Goal: Task Accomplishment & Management: Manage account settings

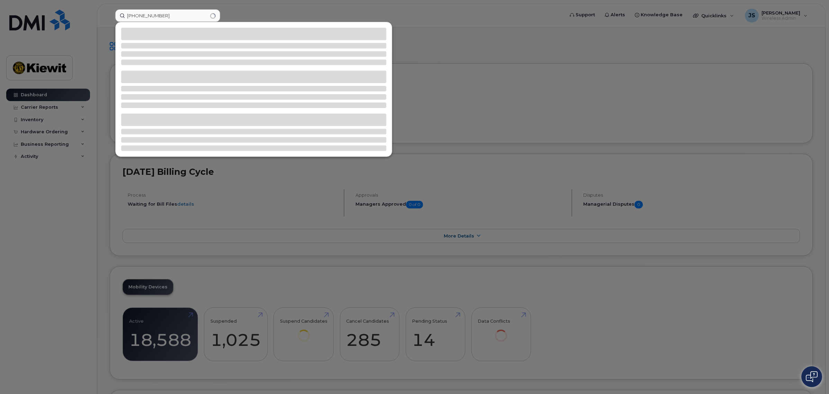
type input "[PHONE_NUMBER]"
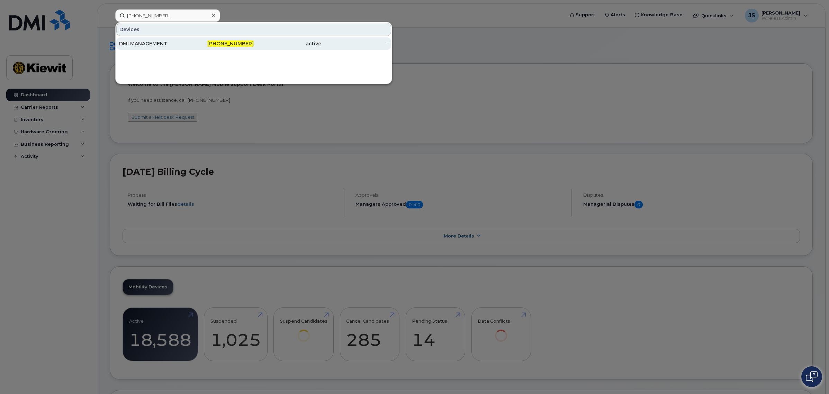
click at [240, 42] on span "[PHONE_NUMBER]" at bounding box center [230, 43] width 46 height 6
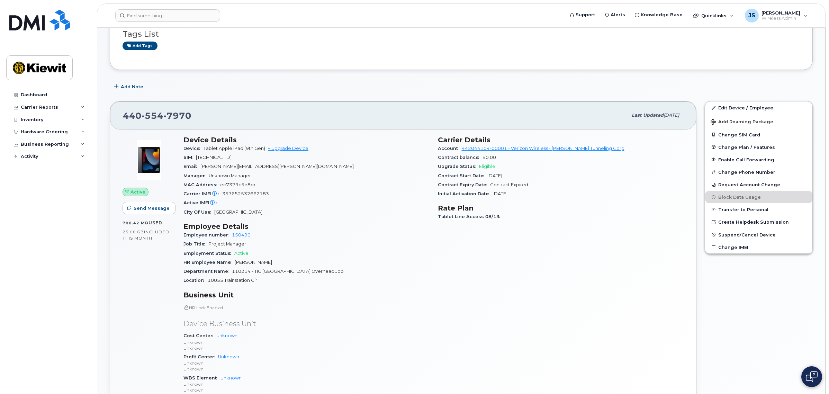
scroll to position [130, 0]
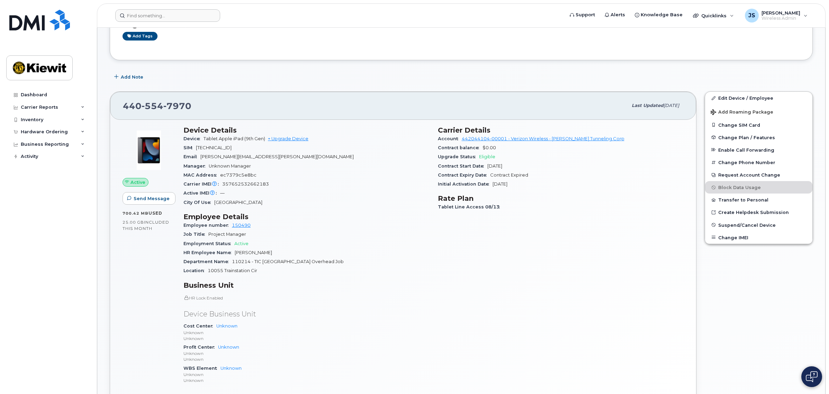
click at [168, 9] on header "Support Alerts Knowledge Base Quicklinks Suspend / Cancel Device Change SIM Car…" at bounding box center [461, 15] width 728 height 24
click at [169, 15] on input at bounding box center [167, 15] width 105 height 12
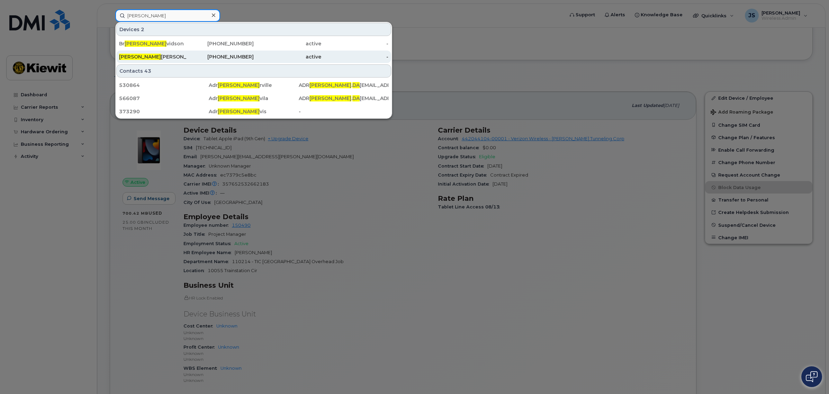
type input "ian da"
click at [153, 54] on div "IAN DA NIELSON" at bounding box center [152, 56] width 67 height 7
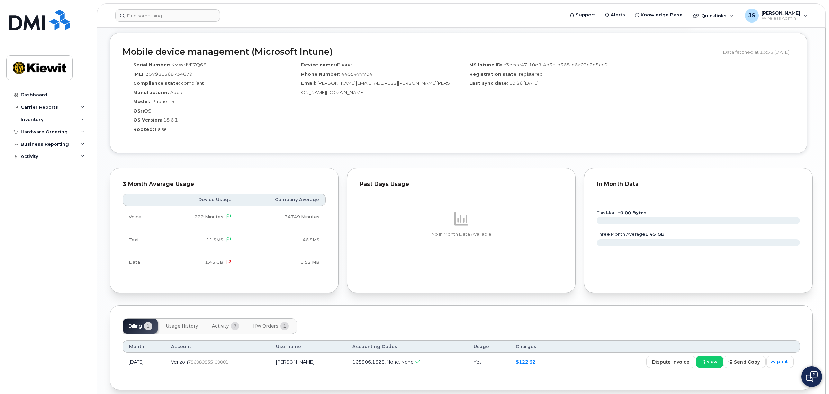
scroll to position [505, 0]
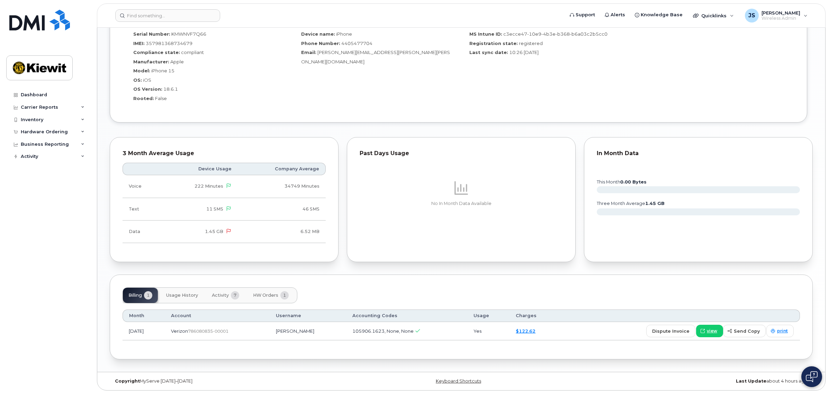
click at [265, 294] on span "HW Orders" at bounding box center [265, 295] width 25 height 6
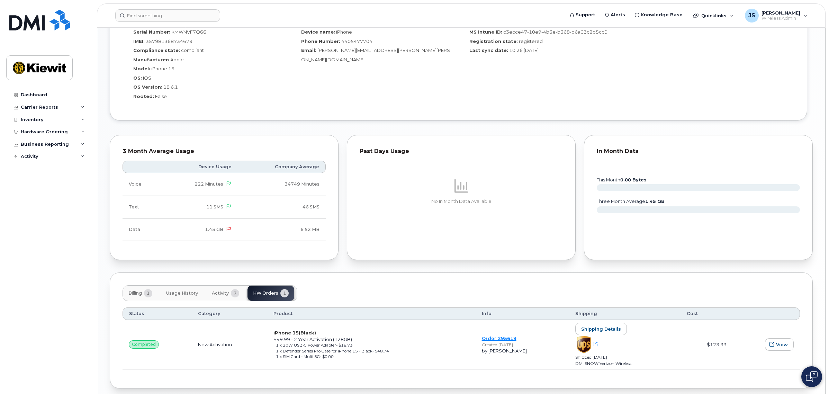
click at [224, 294] on span "Activity" at bounding box center [220, 293] width 17 height 6
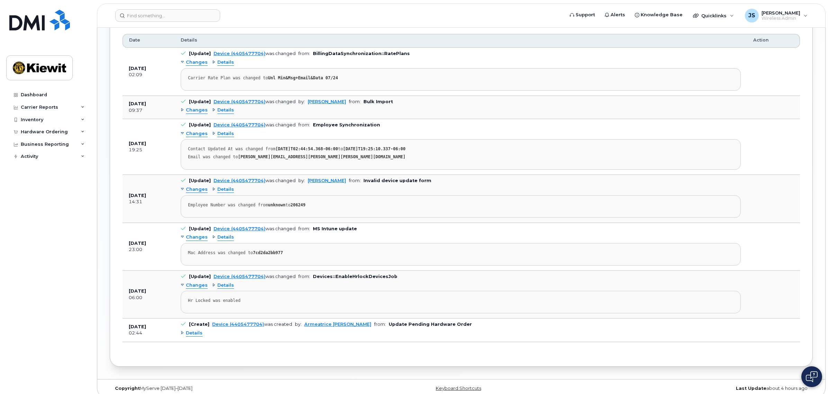
scroll to position [790, 0]
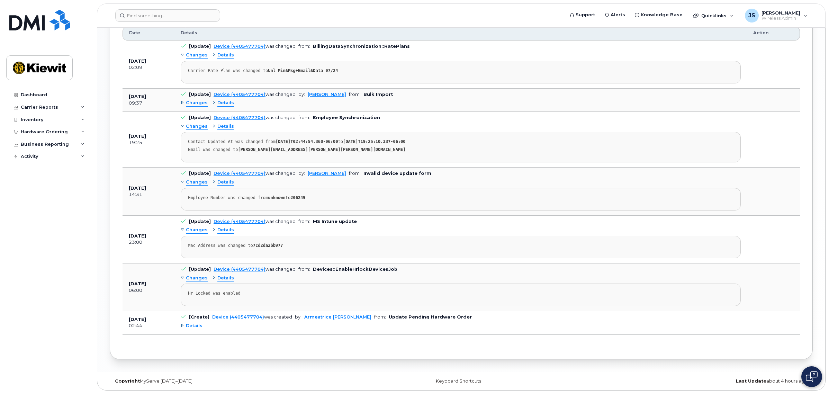
click at [197, 326] on span "Details" at bounding box center [194, 325] width 17 height 7
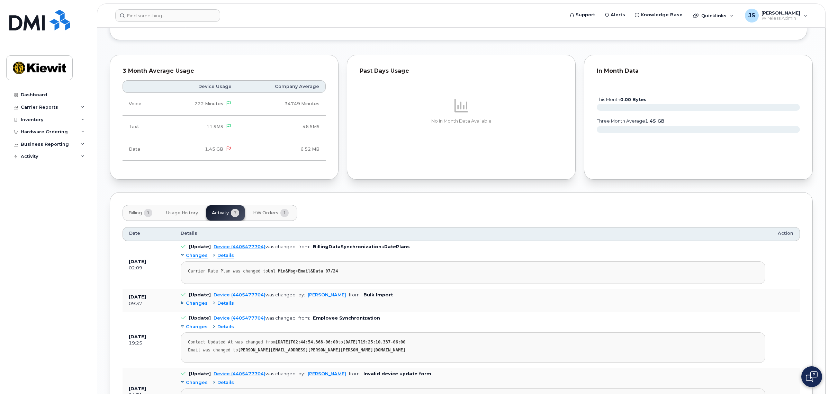
scroll to position [574, 0]
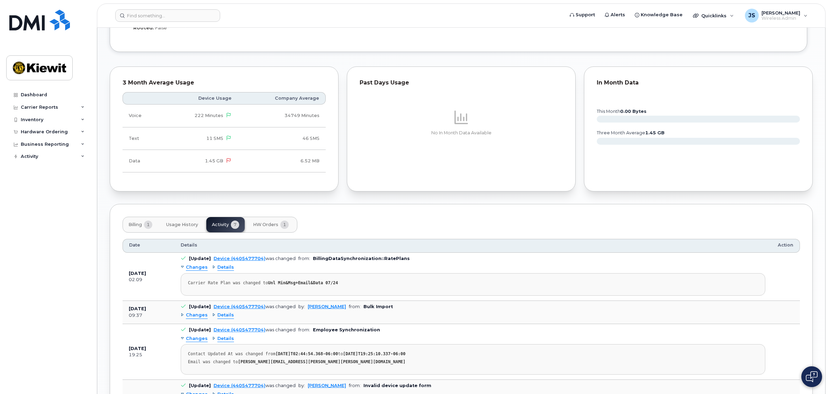
click at [145, 227] on span "1" at bounding box center [148, 224] width 8 height 8
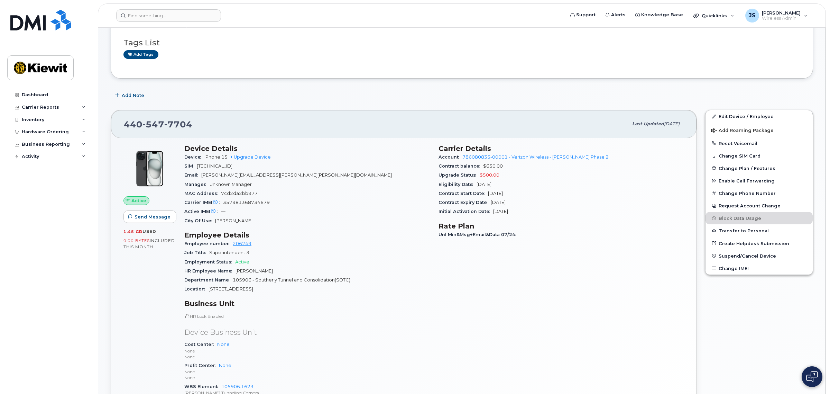
scroll to position [0, 0]
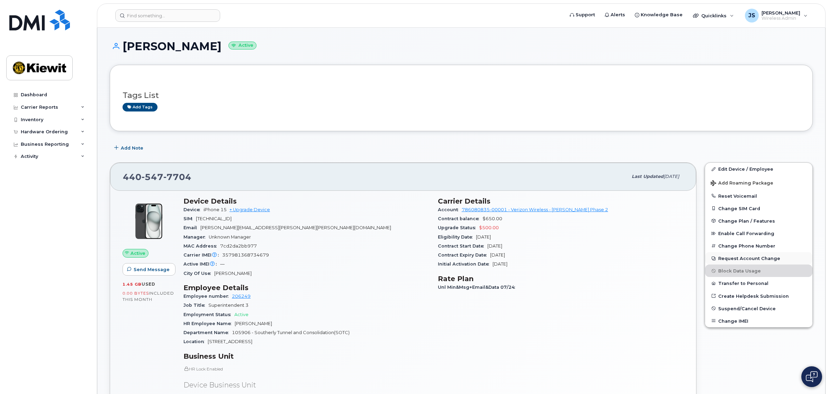
click at [757, 258] on button "Request Account Change" at bounding box center [758, 258] width 107 height 12
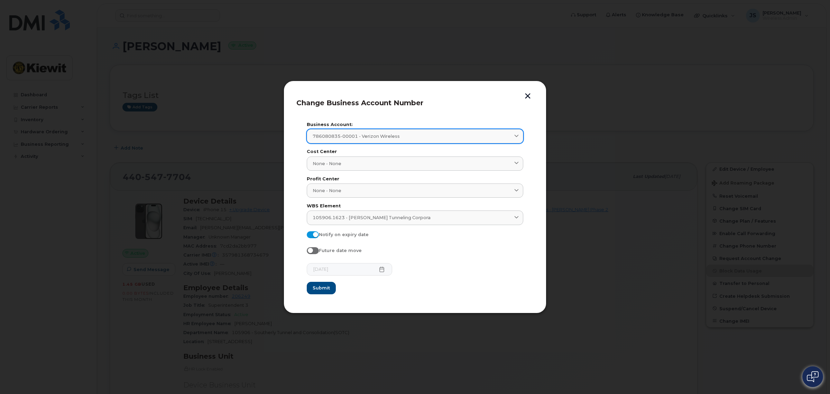
click at [518, 134] on icon at bounding box center [516, 136] width 4 height 4
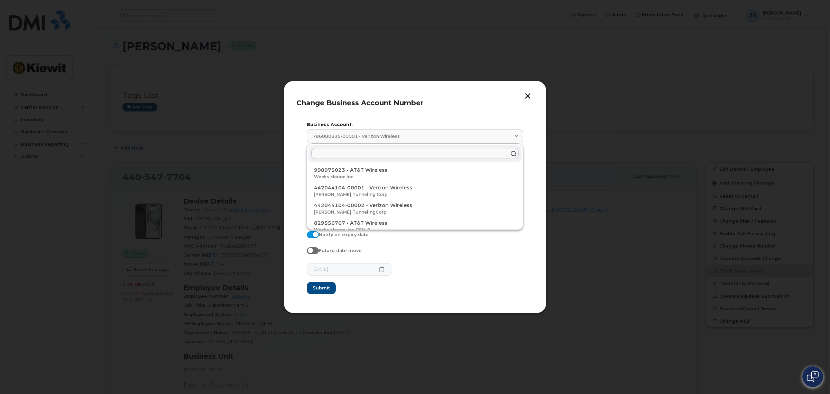
click at [534, 122] on div "Change Business Account Number Business Account: 786080835-00001 - Verizon Wire…" at bounding box center [415, 197] width 263 height 232
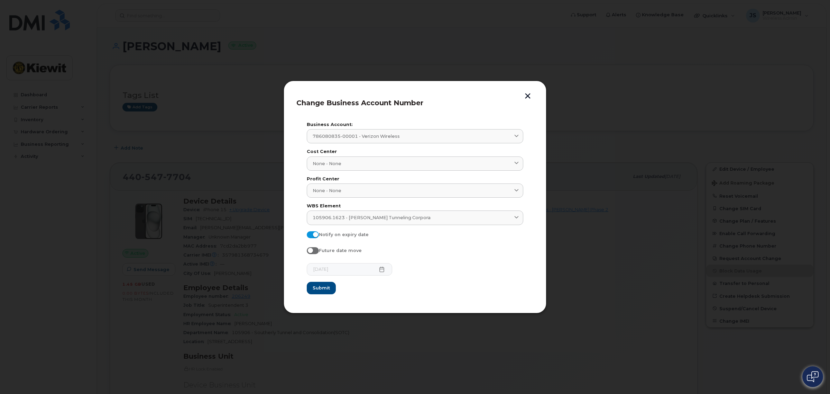
click at [529, 93] on button "button" at bounding box center [528, 96] width 10 height 7
